Goal: Task Accomplishment & Management: Use online tool/utility

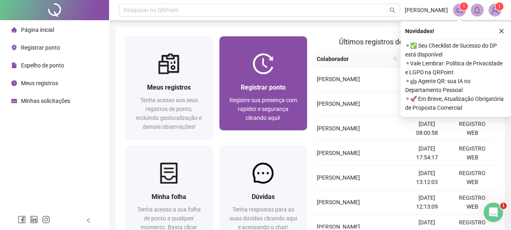
click at [239, 59] on div at bounding box center [264, 63] width 88 height 21
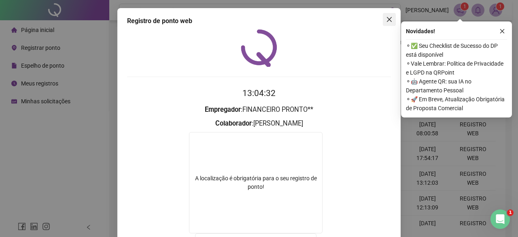
click at [387, 13] on button "Close" at bounding box center [388, 19] width 13 height 13
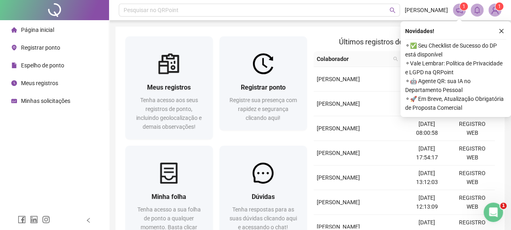
drag, startPoint x: 505, startPoint y: 28, endPoint x: 500, endPoint y: 32, distance: 5.8
click at [501, 31] on button "button" at bounding box center [502, 31] width 10 height 10
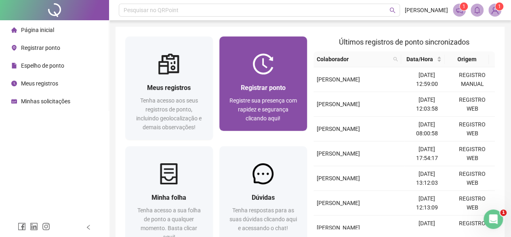
click at [247, 91] on span "Registrar ponto" at bounding box center [263, 88] width 45 height 8
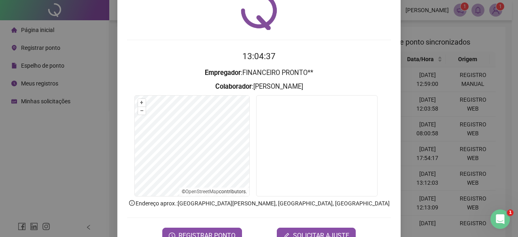
scroll to position [61, 0]
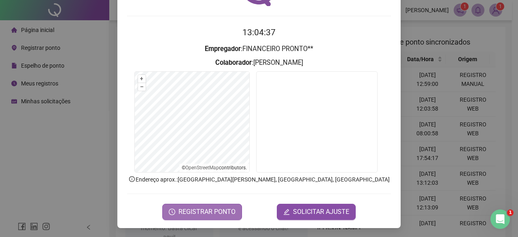
click at [224, 213] on span "REGISTRAR PONTO" at bounding box center [206, 212] width 57 height 10
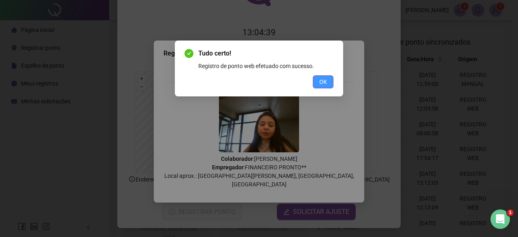
drag, startPoint x: 332, startPoint y: 93, endPoint x: 327, endPoint y: 85, distance: 9.2
click at [331, 91] on div "Tudo certo! Registro de ponto web efetuado com sucesso. OK" at bounding box center [259, 68] width 168 height 56
click at [327, 85] on button "OK" at bounding box center [323, 81] width 21 height 13
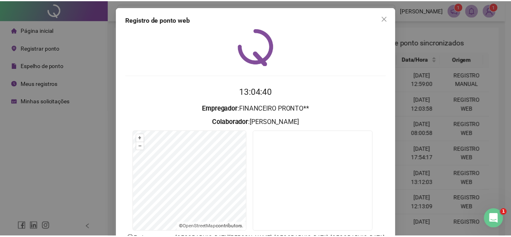
scroll to position [0, 0]
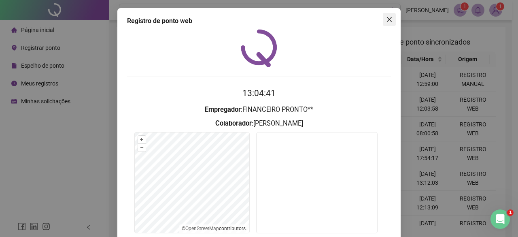
click at [389, 17] on span "Close" at bounding box center [388, 19] width 13 height 6
